Goal: Book appointment/travel/reservation

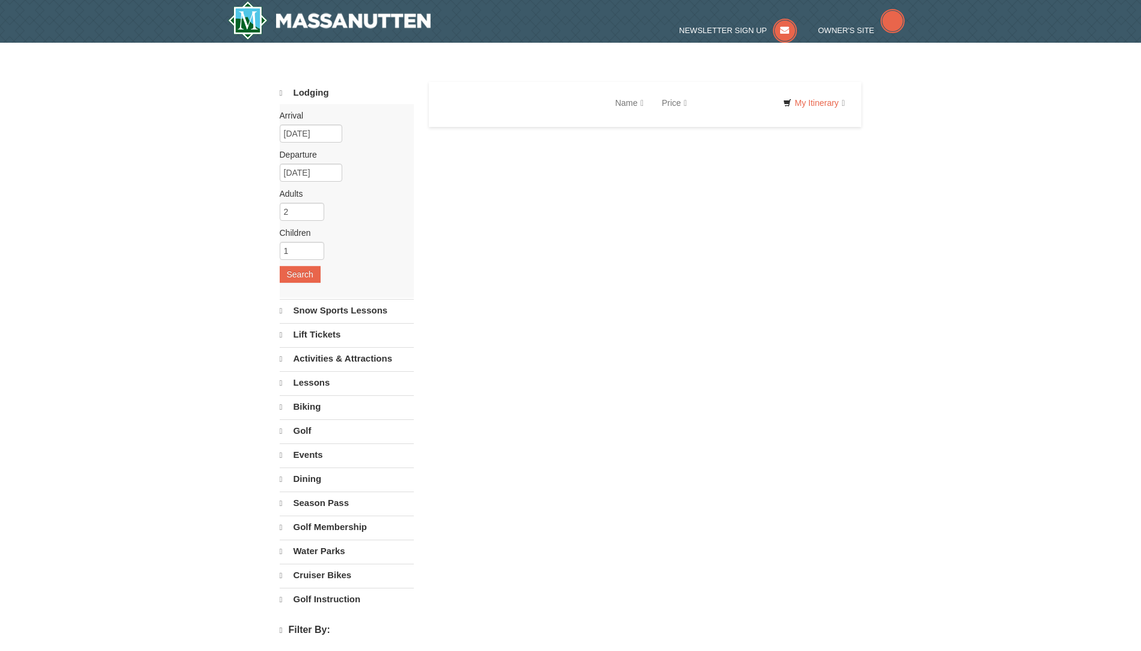
select select "10"
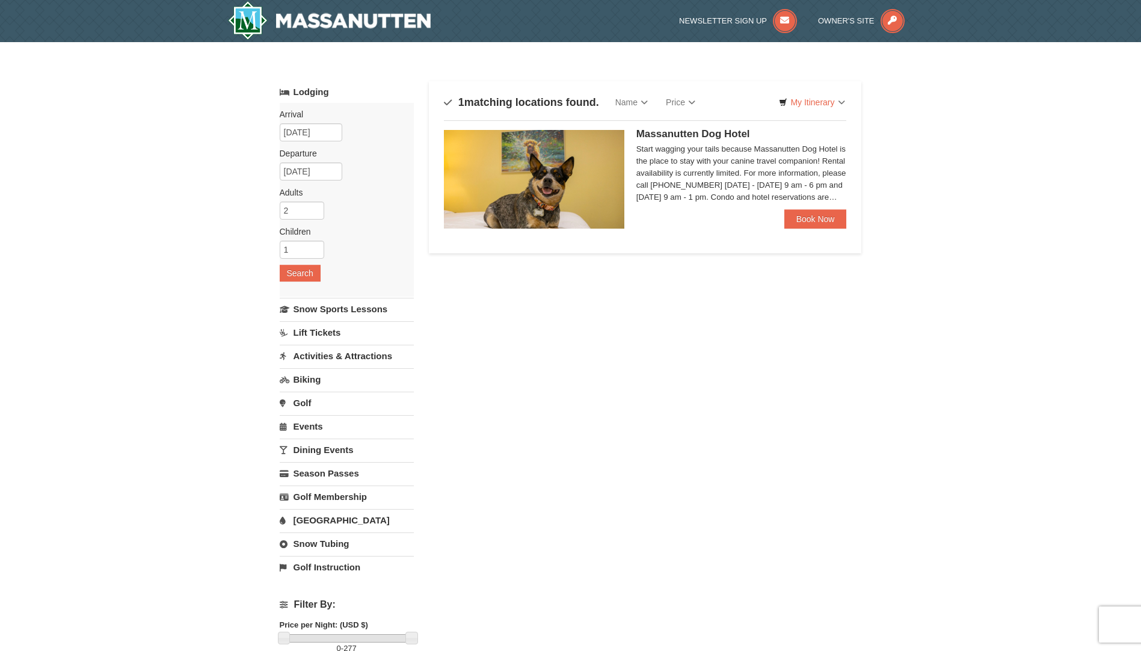
click at [708, 139] on span "Massanutten Dog Hotel" at bounding box center [693, 133] width 114 height 11
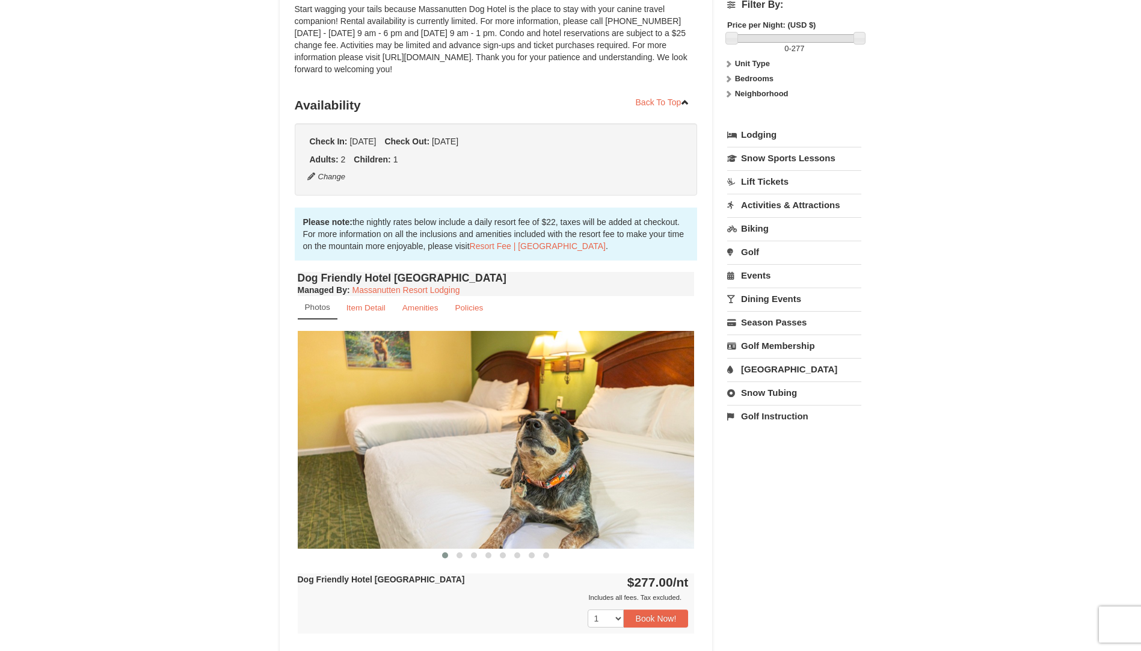
scroll to position [180, 0]
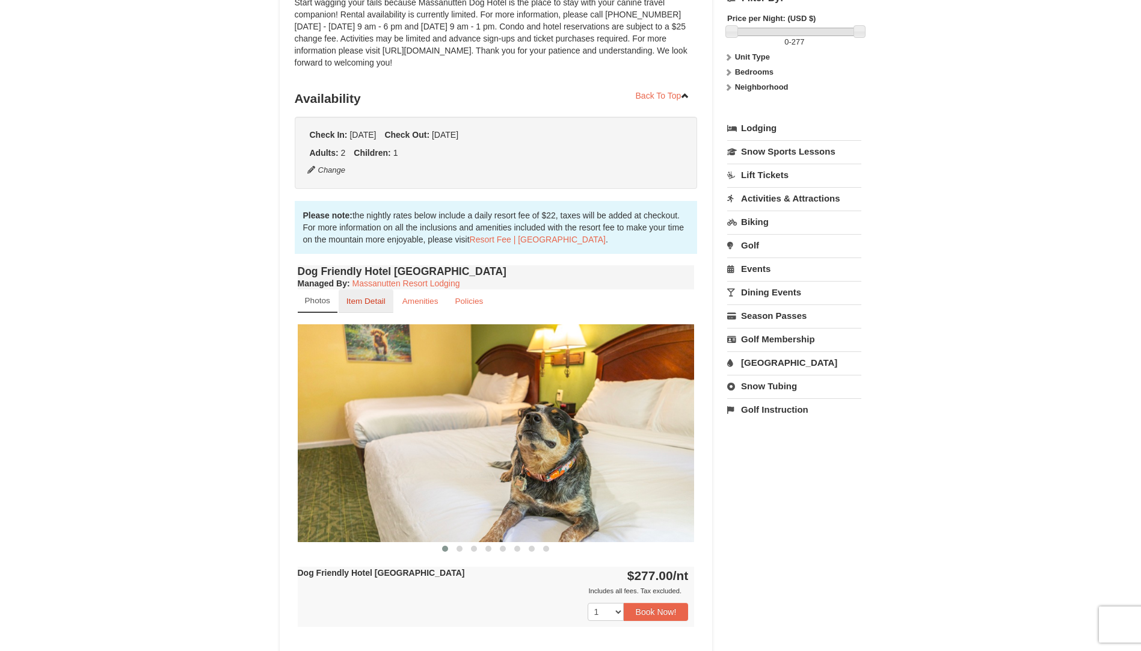
click at [359, 310] on link "Item Detail" at bounding box center [366, 300] width 55 height 23
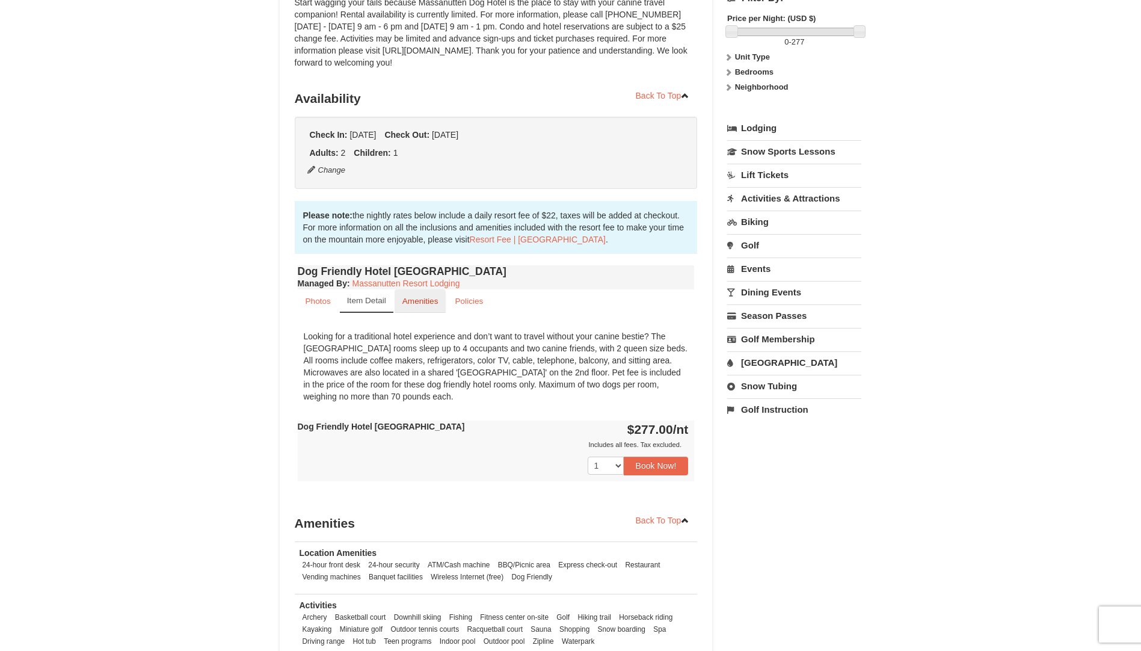
click at [431, 304] on small "Amenities" at bounding box center [420, 301] width 36 height 9
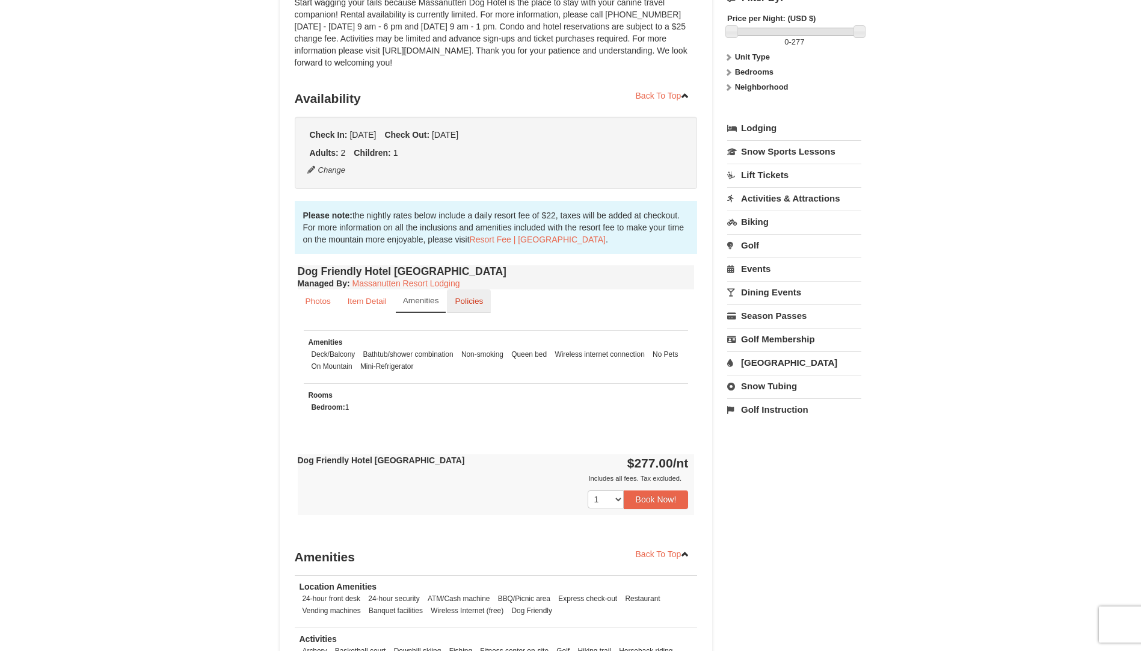
click at [469, 300] on small "Policies" at bounding box center [469, 301] width 28 height 9
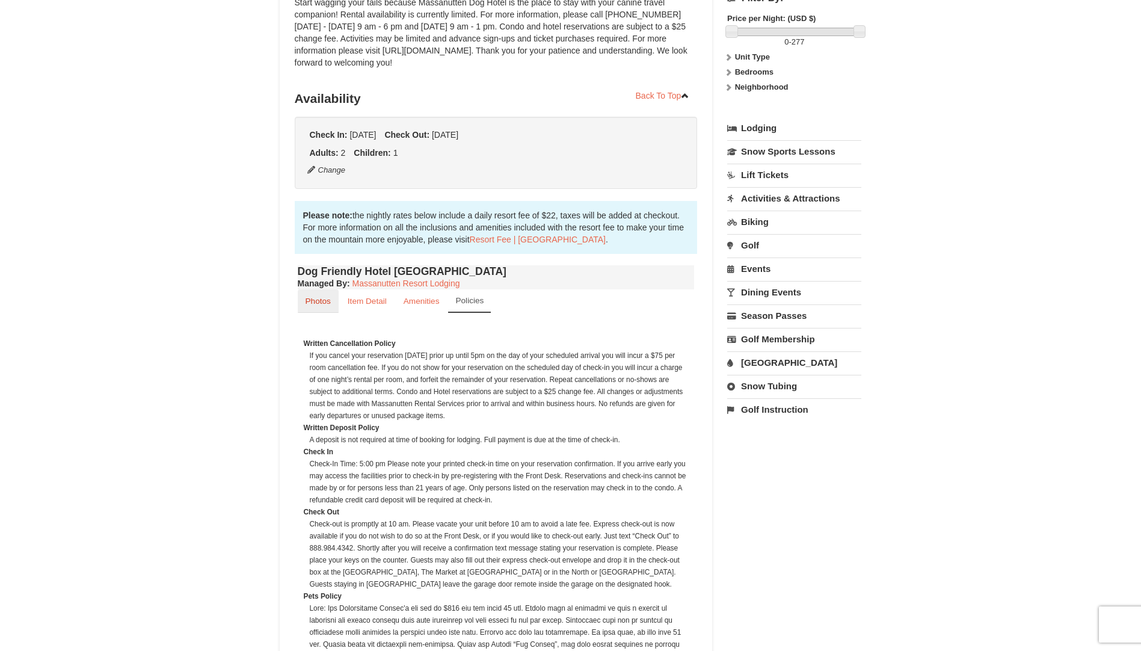
click at [333, 297] on link "Photos" at bounding box center [318, 300] width 41 height 23
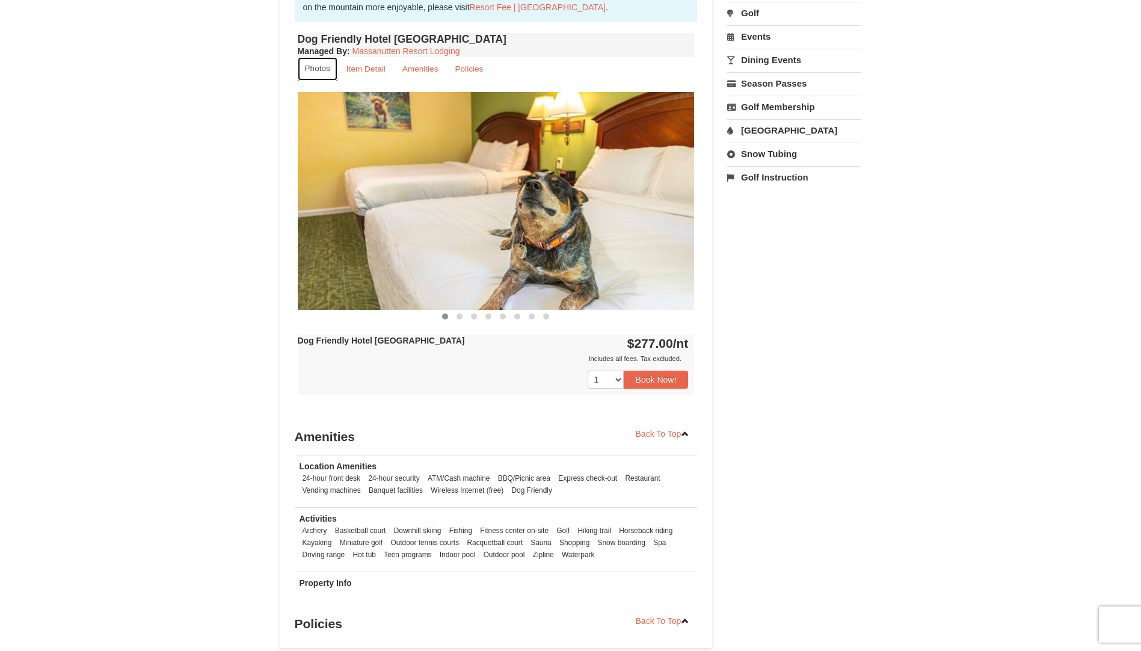
scroll to position [421, 0]
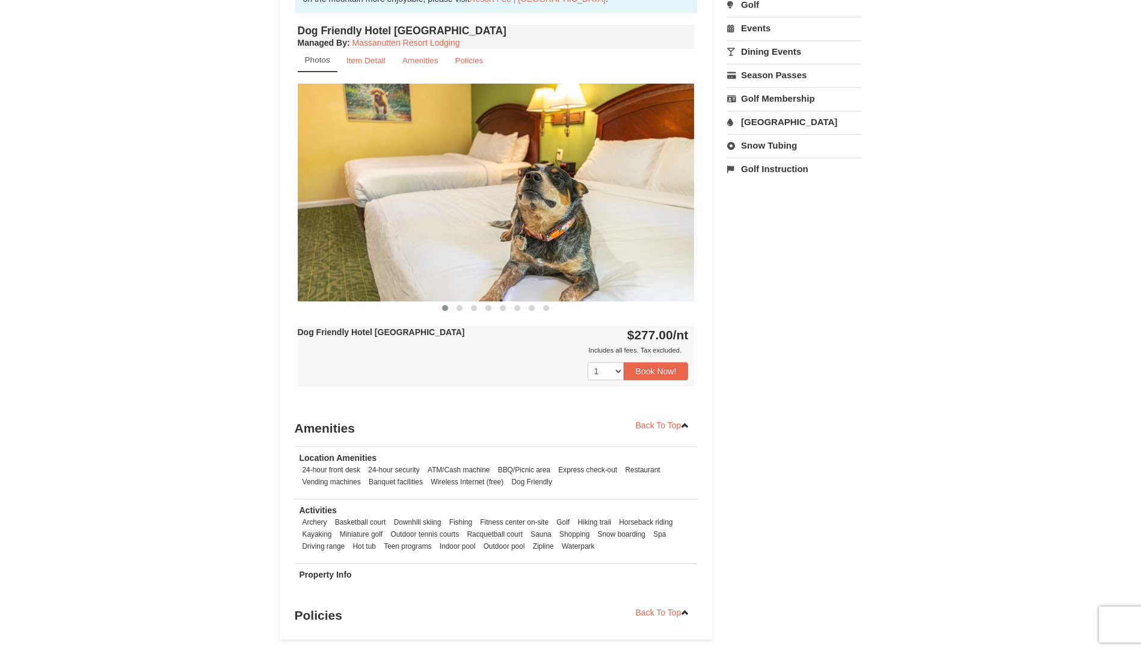
click at [676, 169] on img at bounding box center [496, 192] width 397 height 217
click at [454, 309] on button at bounding box center [459, 308] width 14 height 12
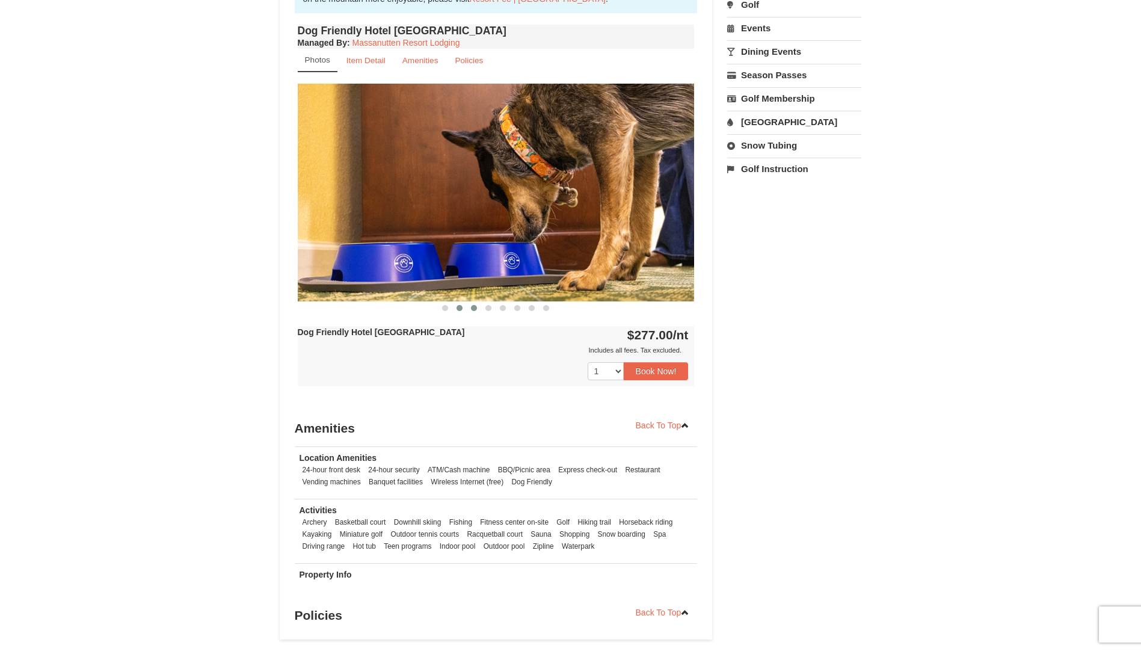
click at [470, 309] on button at bounding box center [474, 308] width 14 height 12
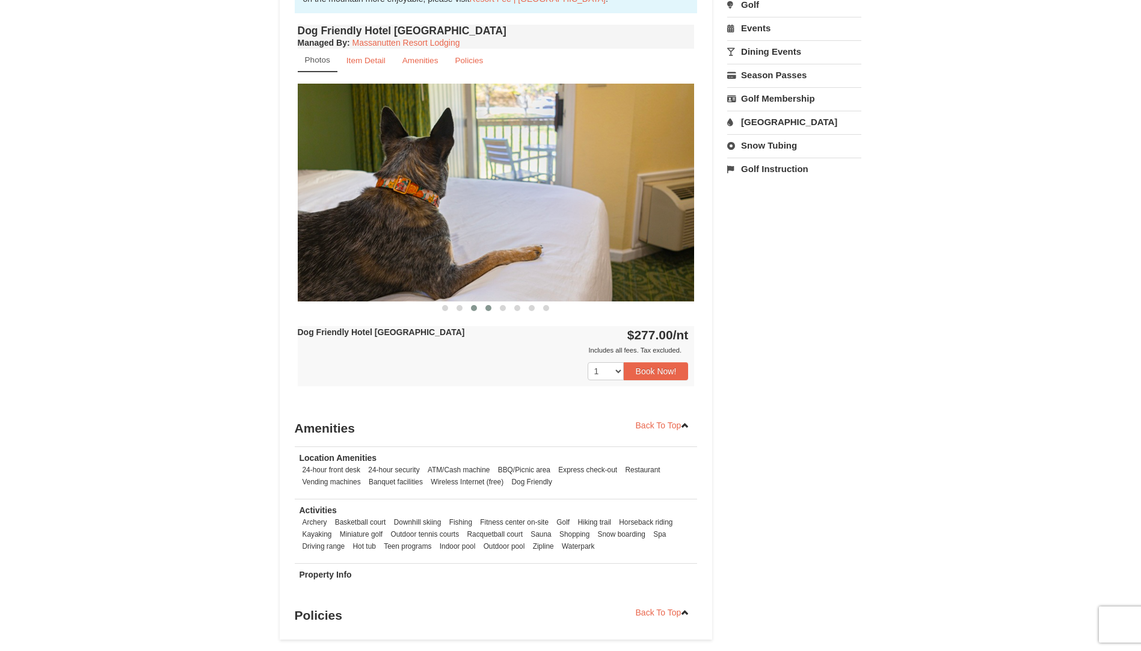
click at [489, 310] on span at bounding box center [488, 308] width 6 height 6
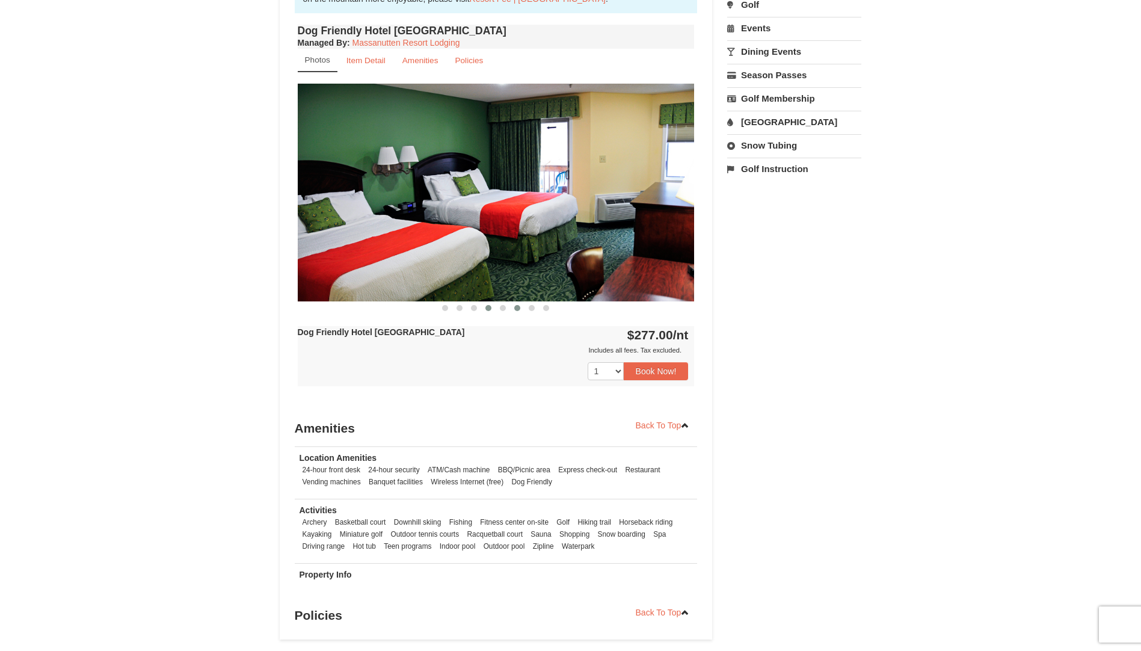
click at [512, 313] on button at bounding box center [517, 308] width 14 height 12
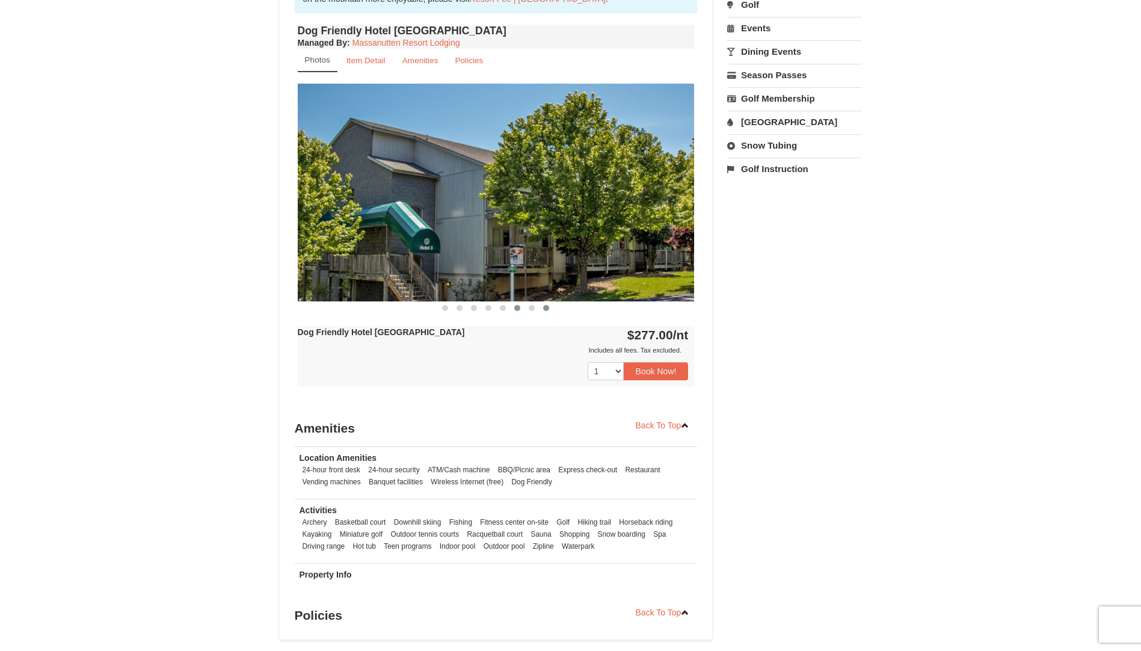
click at [547, 314] on button at bounding box center [546, 308] width 14 height 12
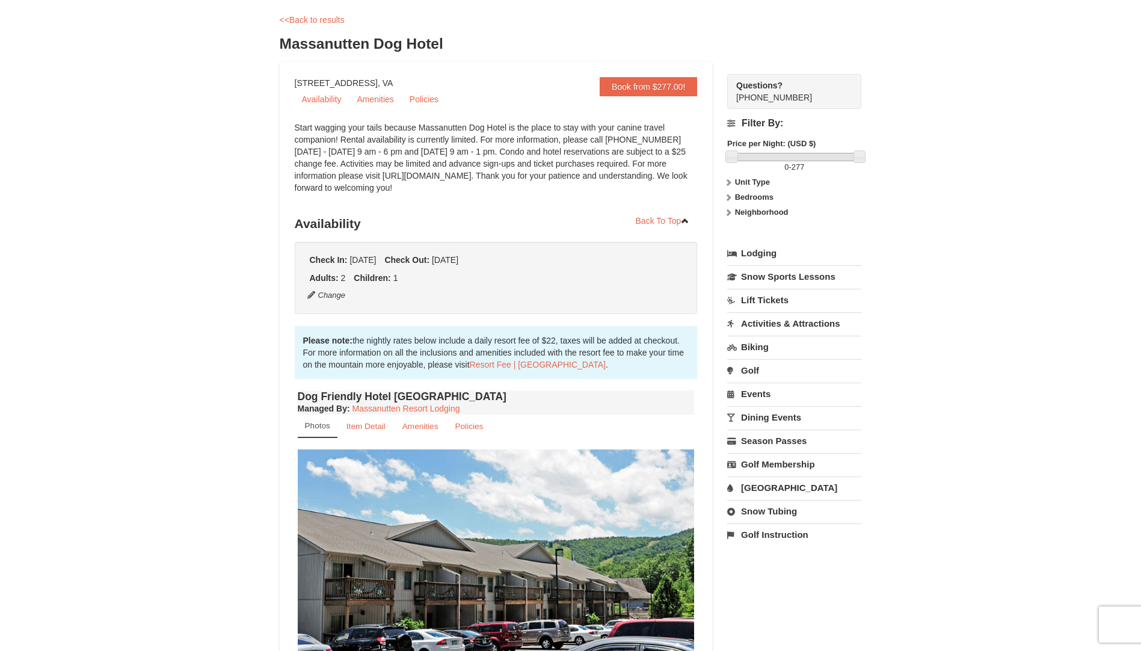
scroll to position [0, 0]
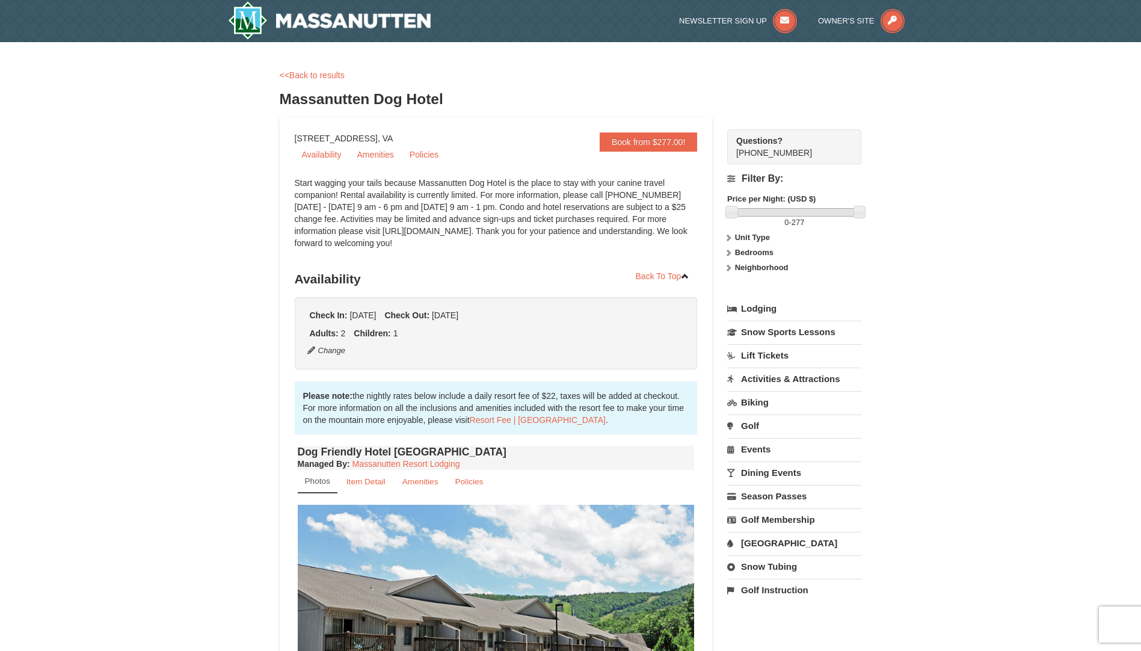
click at [754, 375] on link "Activities & Attractions" at bounding box center [794, 379] width 134 height 22
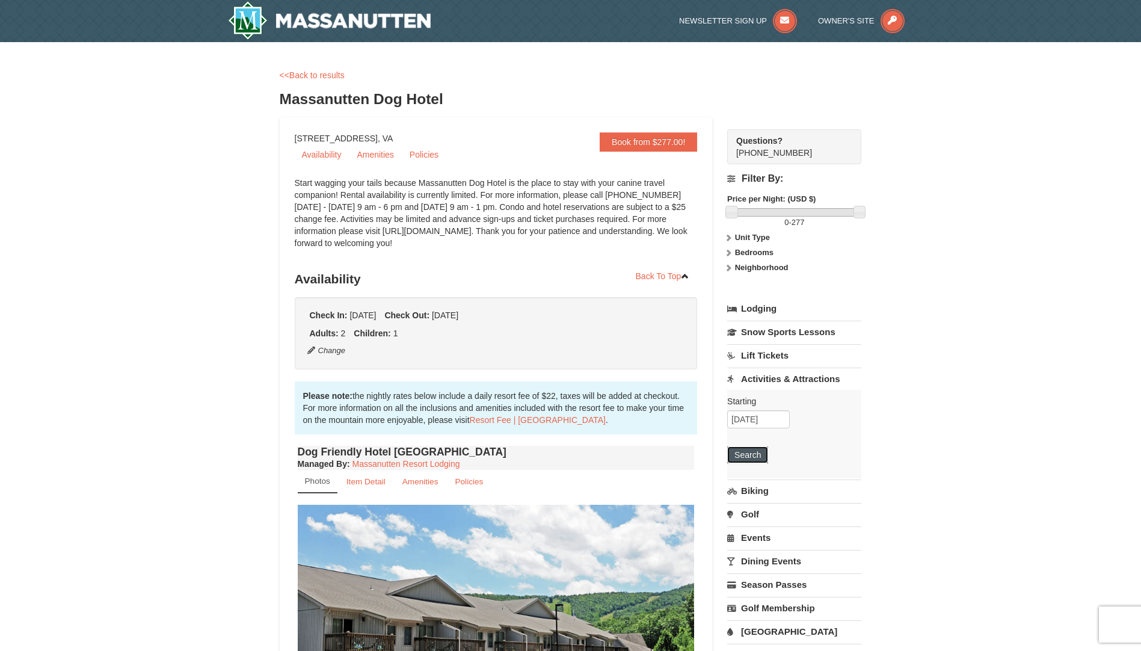
click at [743, 451] on button "Search" at bounding box center [747, 454] width 41 height 17
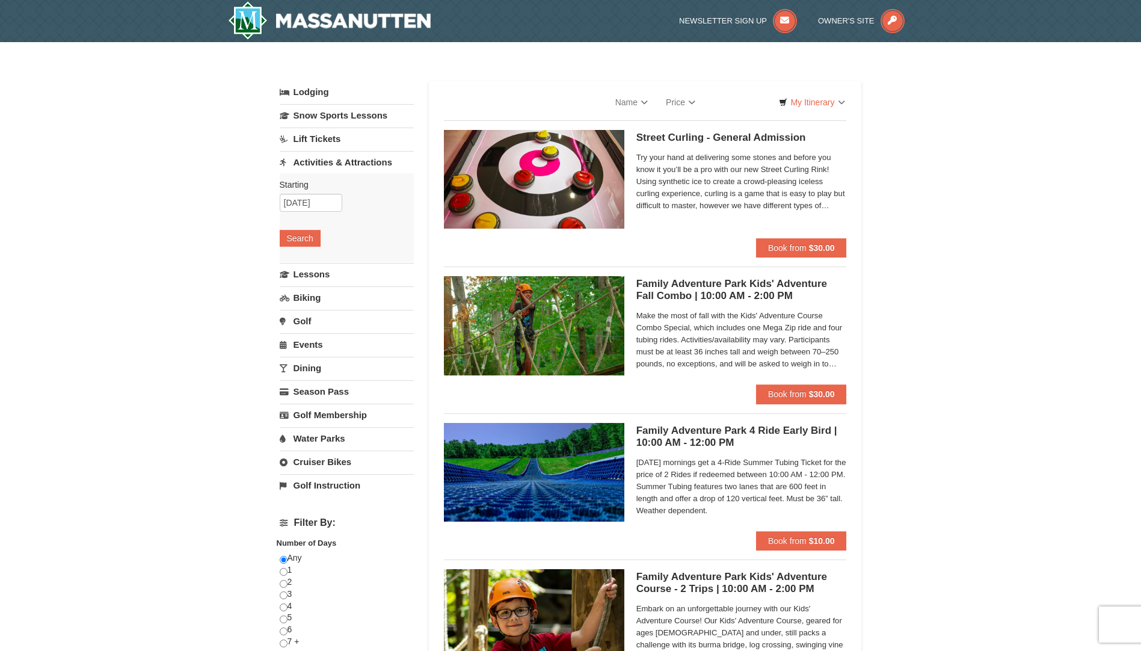
select select "10"
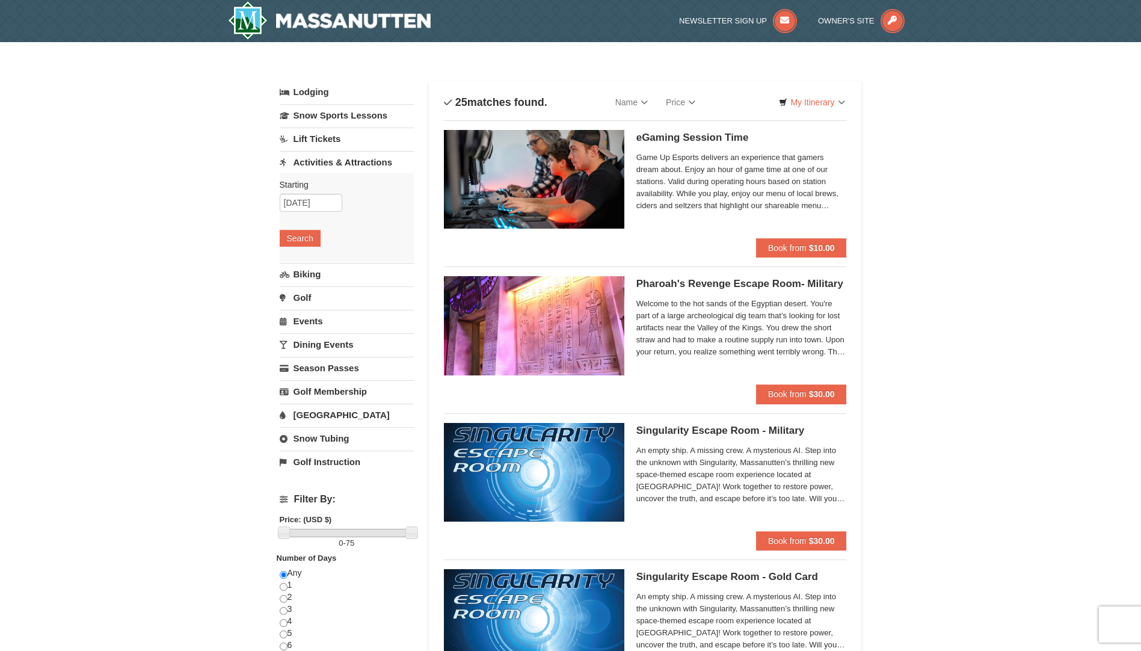
click at [343, 144] on link "Lift Tickets" at bounding box center [347, 139] width 134 height 22
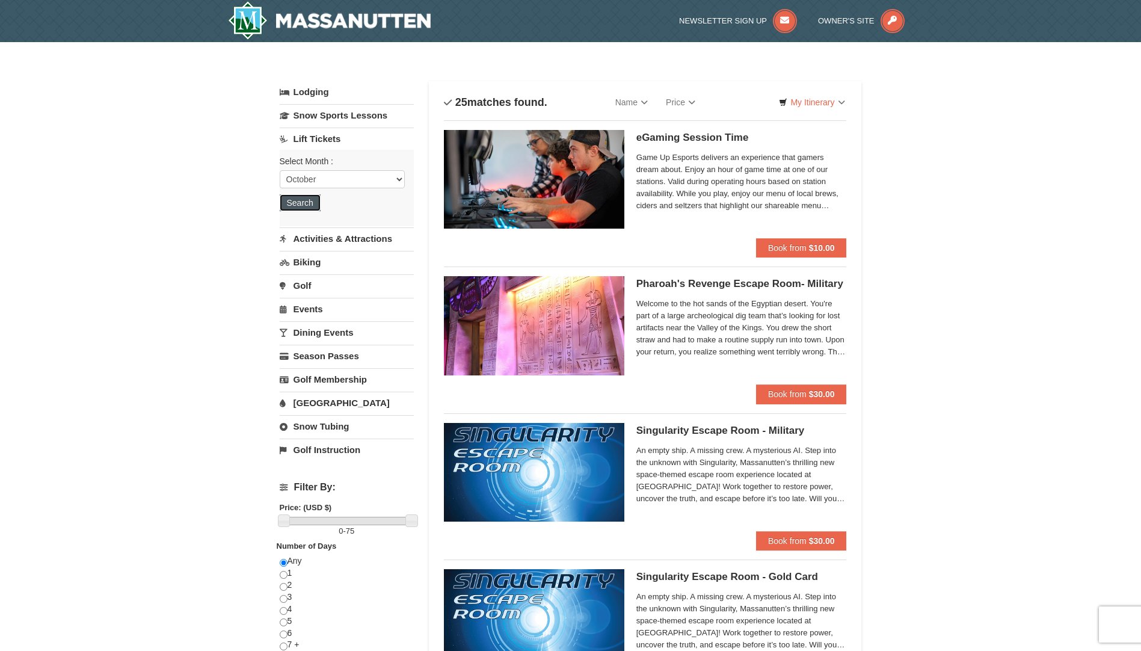
click at [309, 197] on button "Search" at bounding box center [300, 202] width 41 height 17
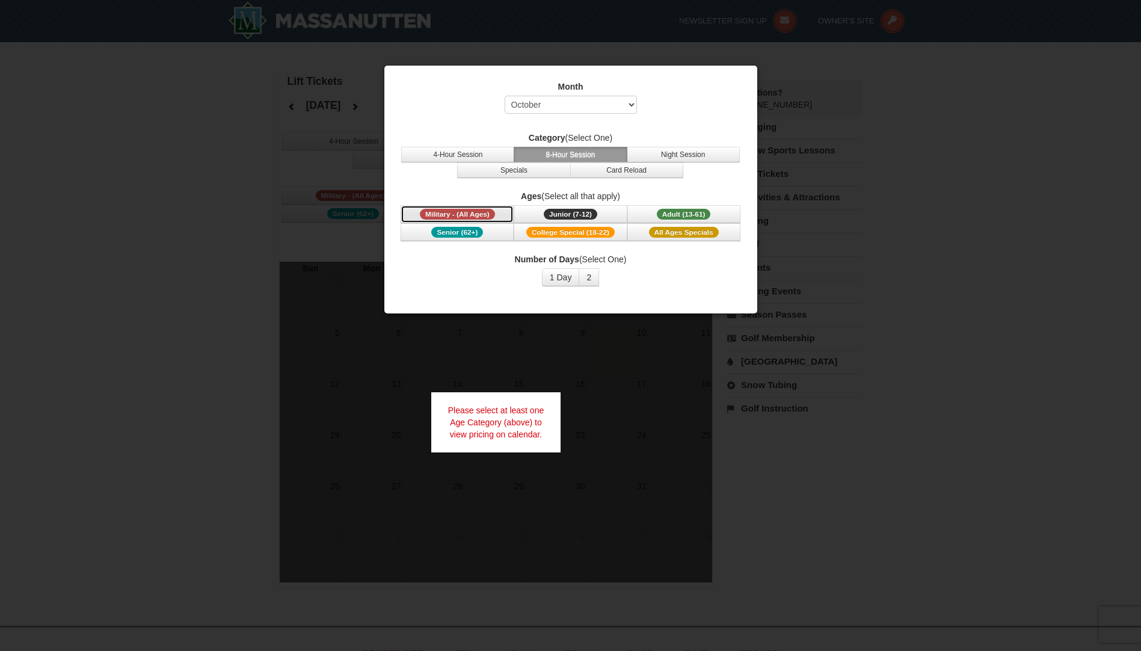
click at [482, 212] on span "Military - (All Ages)" at bounding box center [457, 214] width 75 height 11
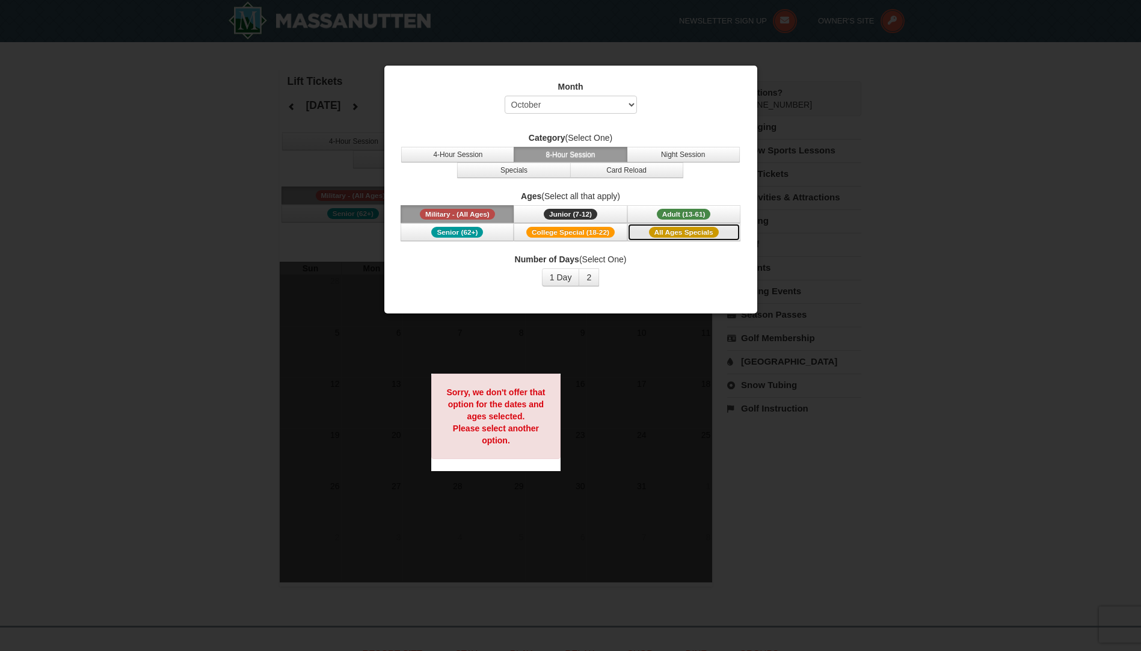
click at [688, 235] on span "All Ages Specials" at bounding box center [684, 232] width 70 height 11
click at [552, 402] on div "Sorry, we don't offer that option for the dates and ages selected. Please selec…" at bounding box center [496, 416] width 130 height 85
click at [638, 115] on div "Month Select October November December January February March April May June Ju…" at bounding box center [570, 100] width 343 height 39
click at [614, 100] on select "Select October November December January February March April May June July Aug…" at bounding box center [571, 105] width 132 height 18
click at [665, 155] on button "Night Session" at bounding box center [683, 155] width 113 height 16
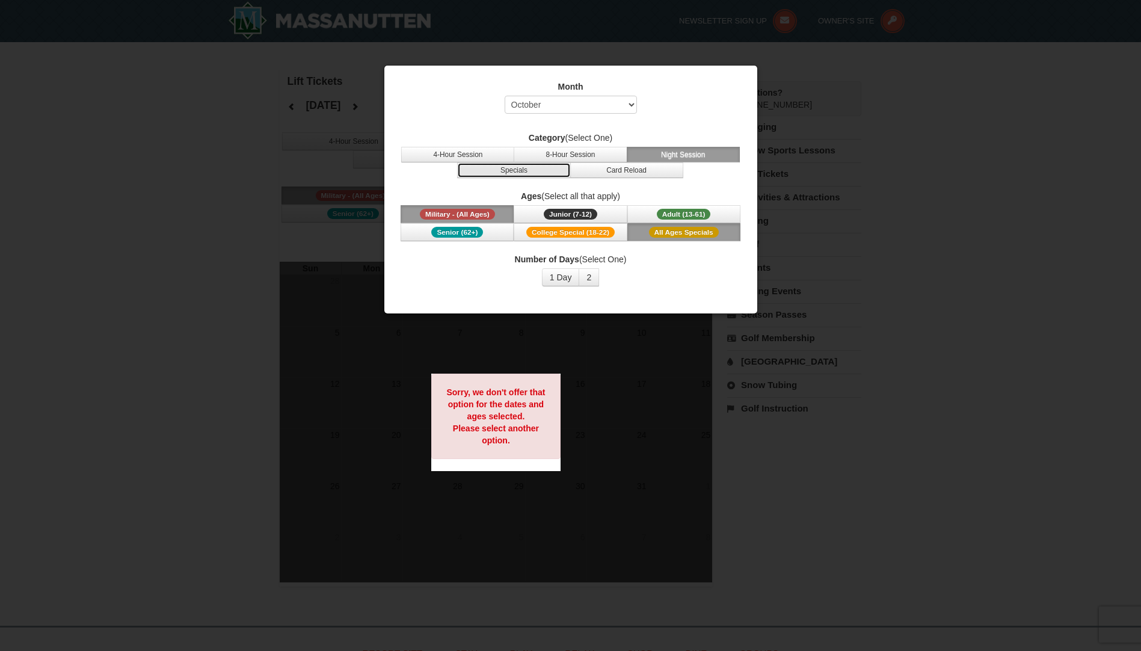
click at [565, 167] on button "Specials" at bounding box center [513, 170] width 113 height 16
click at [595, 170] on button "Card Reload" at bounding box center [626, 170] width 113 height 16
click at [554, 155] on button "8-Hour Session" at bounding box center [570, 155] width 113 height 16
click at [491, 148] on button "4-Hour Session" at bounding box center [457, 155] width 113 height 16
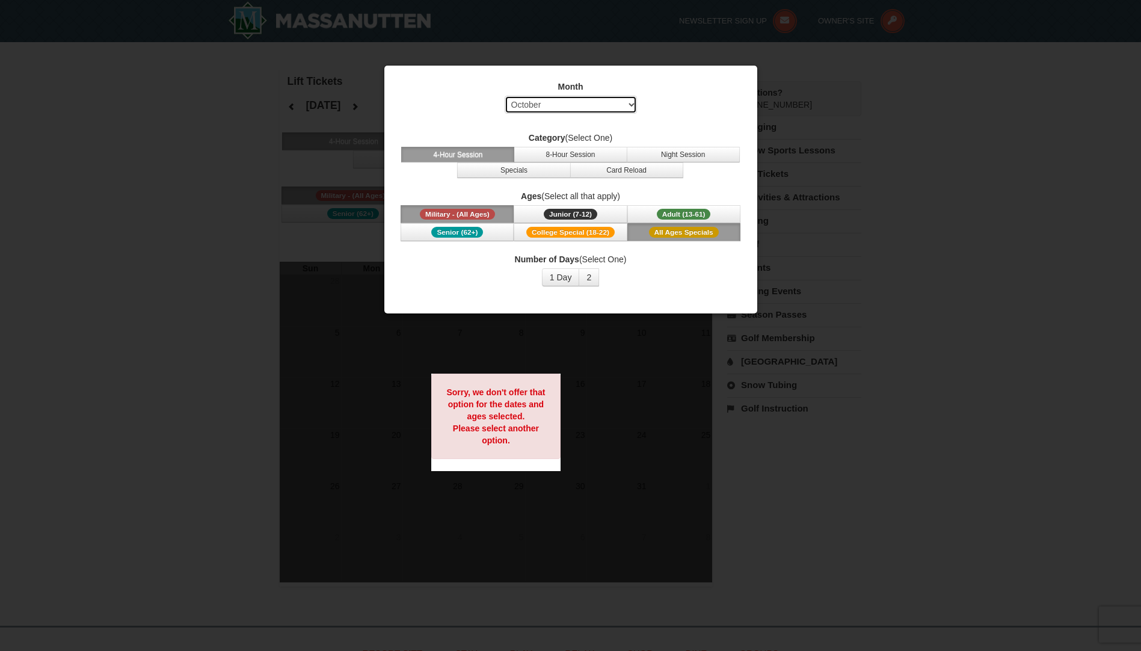
click at [577, 110] on select "Select October November December January February March April May June July Aug…" at bounding box center [571, 105] width 132 height 18
select select "11"
click at [505, 96] on select "Select October November December January February March April May June July Aug…" at bounding box center [571, 105] width 132 height 18
click at [577, 236] on span "College Special (18-22)" at bounding box center [570, 232] width 88 height 11
click at [690, 236] on span "All Ages Specials" at bounding box center [684, 232] width 70 height 11
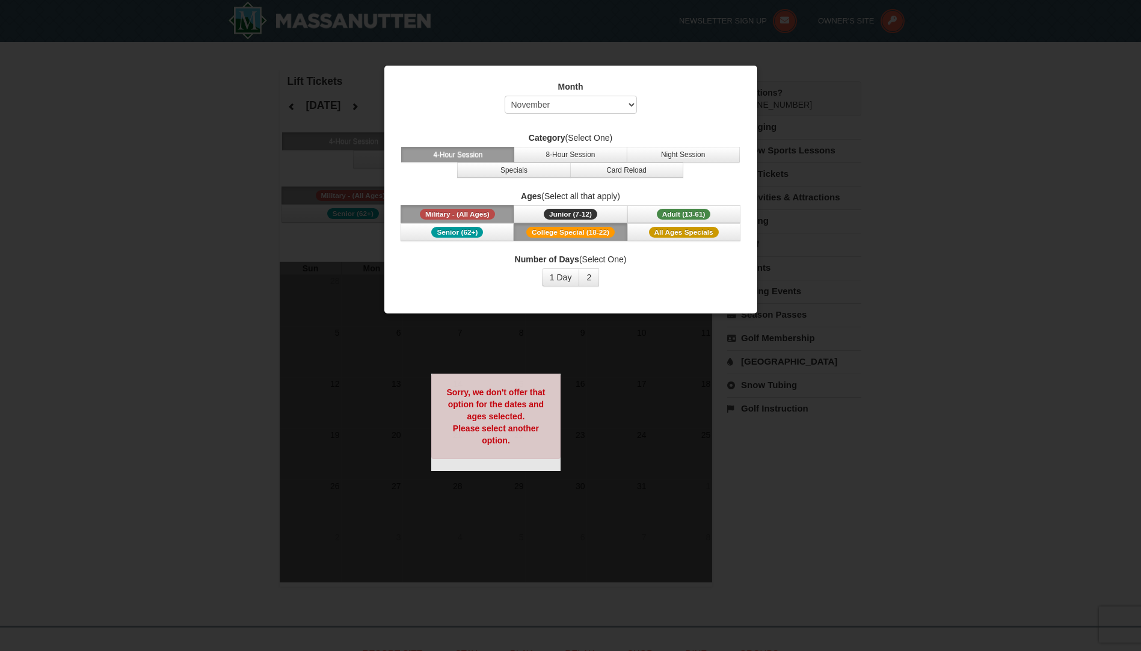
click at [901, 209] on div at bounding box center [570, 325] width 1141 height 651
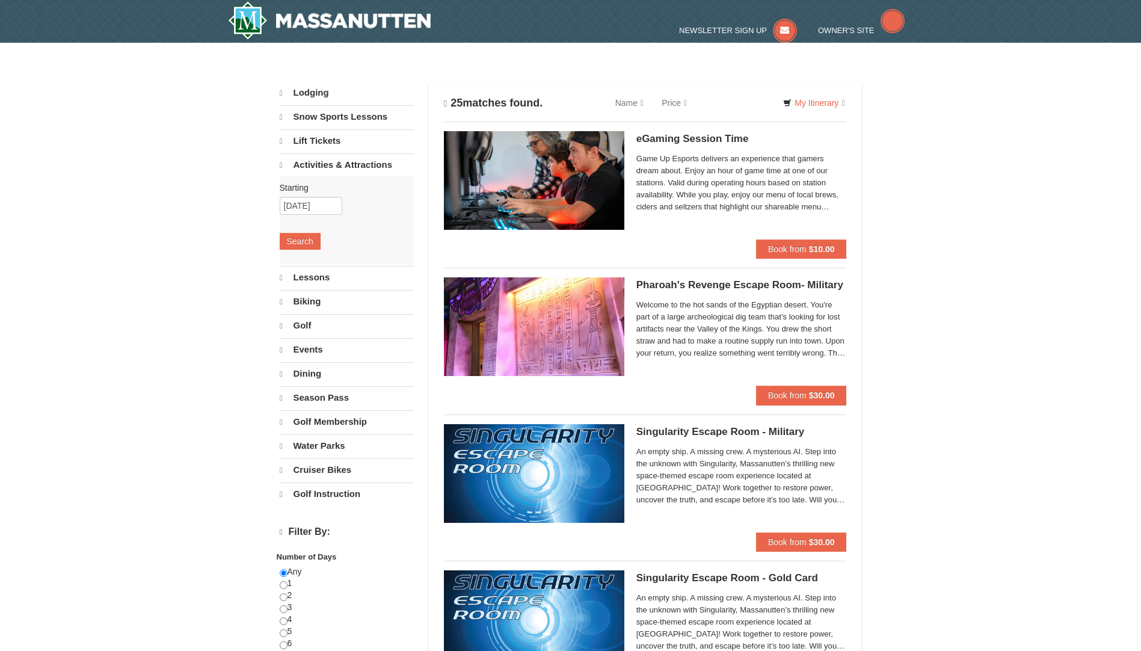
select select "10"
